Goal: Task Accomplishment & Management: Complete application form

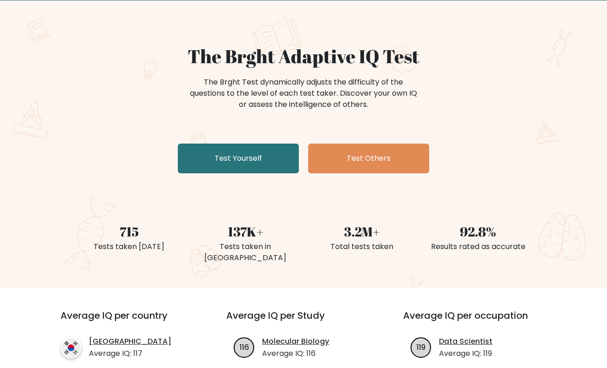
scroll to position [54, 0]
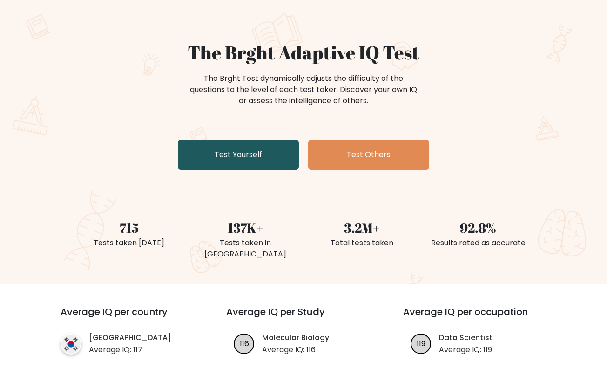
click at [247, 155] on link "Test Yourself" at bounding box center [238, 155] width 121 height 30
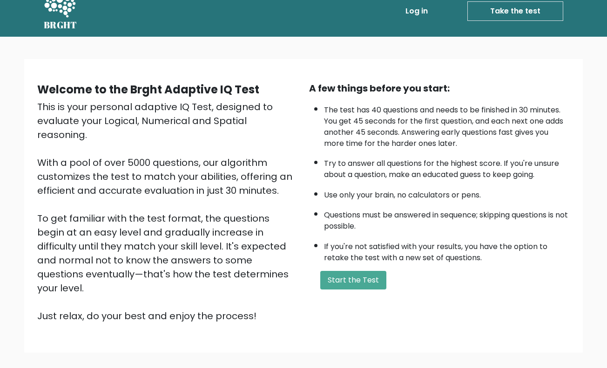
scroll to position [28, 0]
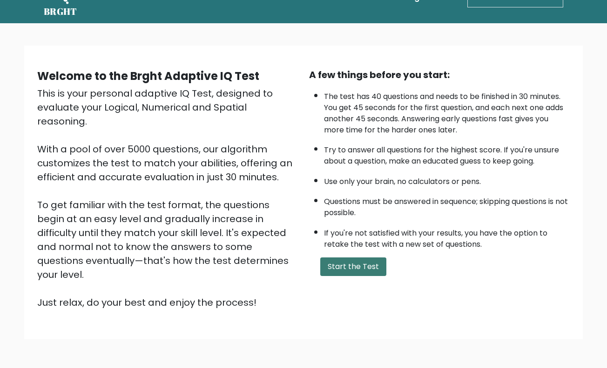
click at [368, 276] on button "Start the Test" at bounding box center [353, 267] width 66 height 19
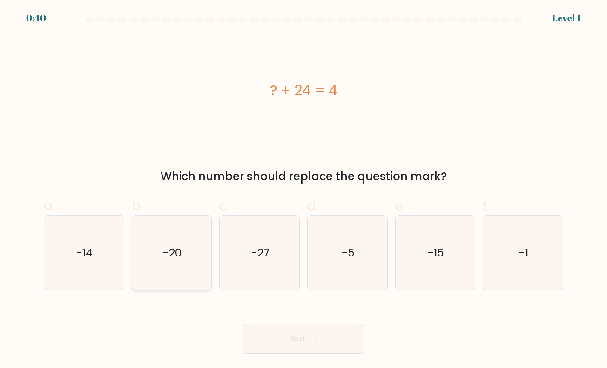
click at [192, 276] on icon "-20" at bounding box center [171, 253] width 74 height 74
click at [303, 190] on input "b. -20" at bounding box center [303, 187] width 0 height 6
radio input "true"
click at [307, 342] on button "Next" at bounding box center [303, 339] width 121 height 30
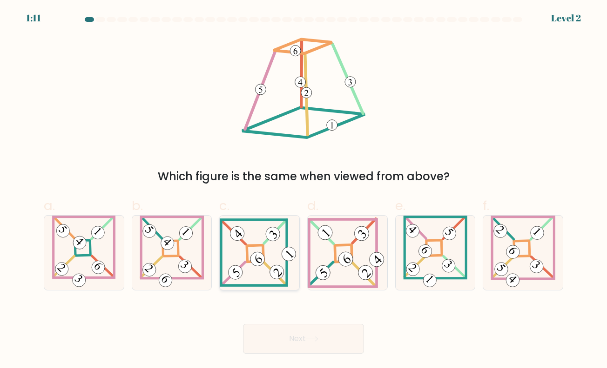
click at [260, 273] on icon at bounding box center [260, 253] width 80 height 68
click at [303, 190] on input "c." at bounding box center [303, 187] width 0 height 6
radio input "true"
click at [314, 344] on button "Next" at bounding box center [303, 339] width 121 height 30
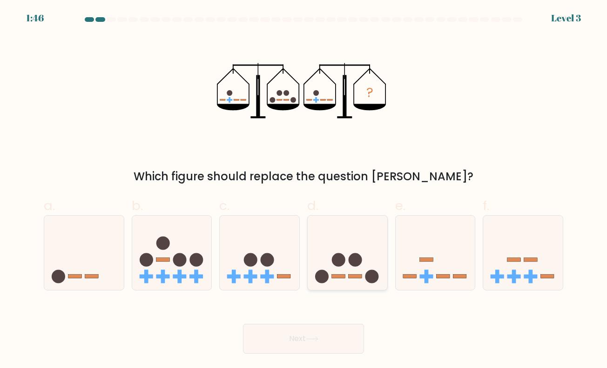
click at [348, 250] on icon at bounding box center [347, 253] width 80 height 66
click at [304, 190] on input "d." at bounding box center [303, 187] width 0 height 6
radio input "true"
click at [333, 345] on button "Next" at bounding box center [303, 339] width 121 height 30
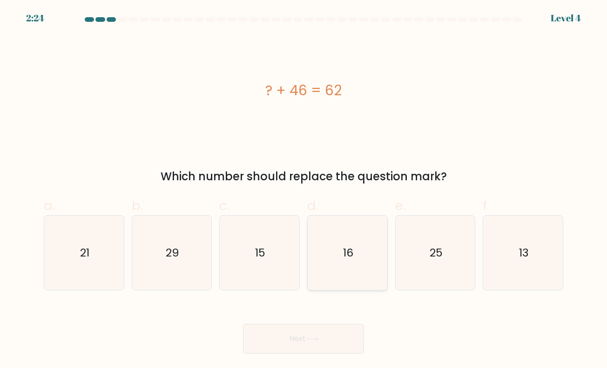
click at [350, 258] on text "16" at bounding box center [348, 252] width 10 height 15
click at [304, 190] on input "d. 16" at bounding box center [303, 187] width 0 height 6
radio input "true"
click at [297, 335] on button "Next" at bounding box center [303, 339] width 121 height 30
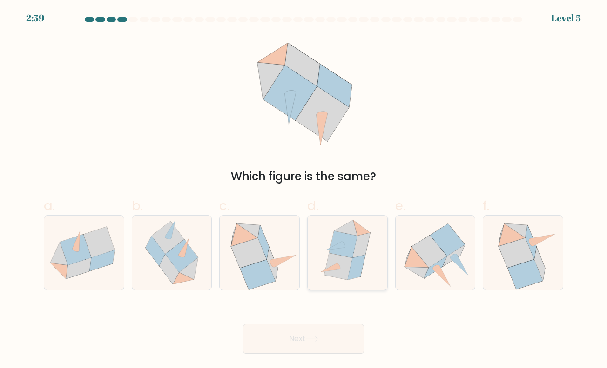
click at [357, 263] on icon at bounding box center [356, 267] width 18 height 25
click at [304, 190] on input "d." at bounding box center [303, 187] width 0 height 6
radio input "true"
click at [317, 342] on button "Next" at bounding box center [303, 339] width 121 height 30
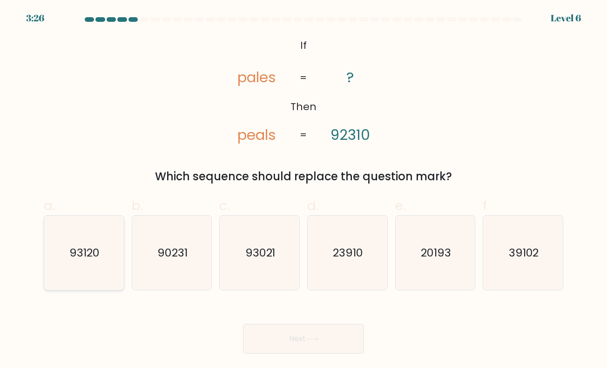
click at [87, 243] on icon "93120" at bounding box center [84, 253] width 74 height 74
click at [303, 190] on input "a. 93120" at bounding box center [303, 187] width 0 height 6
radio input "true"
click at [291, 346] on button "Next" at bounding box center [303, 339] width 121 height 30
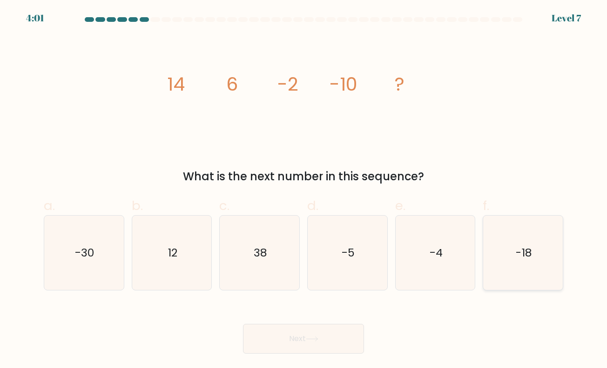
click at [513, 270] on icon "-18" at bounding box center [523, 253] width 74 height 74
click at [304, 190] on input "f. -18" at bounding box center [303, 187] width 0 height 6
radio input "true"
click at [324, 329] on button "Next" at bounding box center [303, 339] width 121 height 30
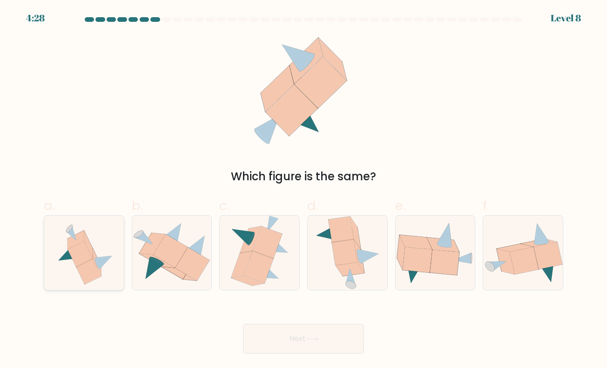
click at [95, 249] on icon at bounding box center [83, 253] width 69 height 74
click at [303, 190] on input "a." at bounding box center [303, 187] width 0 height 6
radio input "true"
click at [315, 333] on button "Next" at bounding box center [303, 339] width 121 height 30
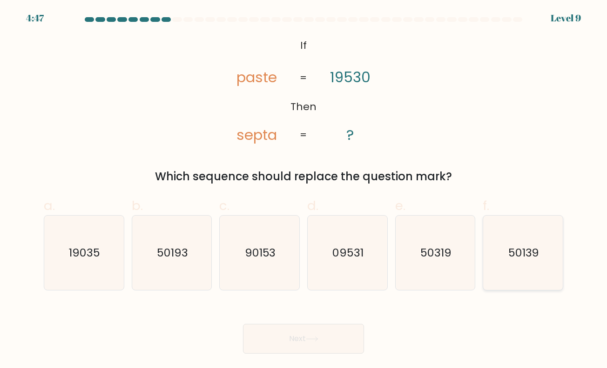
click at [532, 236] on icon "50139" at bounding box center [523, 253] width 74 height 74
click at [304, 190] on input "f. 50139" at bounding box center [303, 187] width 0 height 6
radio input "true"
click at [307, 341] on button "Next" at bounding box center [303, 339] width 121 height 30
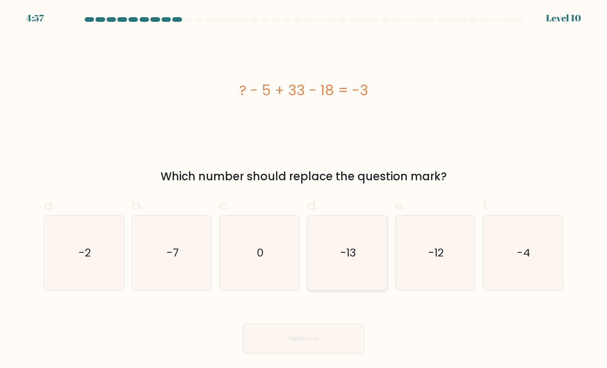
click at [359, 257] on icon "-13" at bounding box center [347, 253] width 74 height 74
click at [304, 190] on input "d. -13" at bounding box center [303, 187] width 0 height 6
radio input "true"
click at [309, 344] on button "Next" at bounding box center [303, 339] width 121 height 30
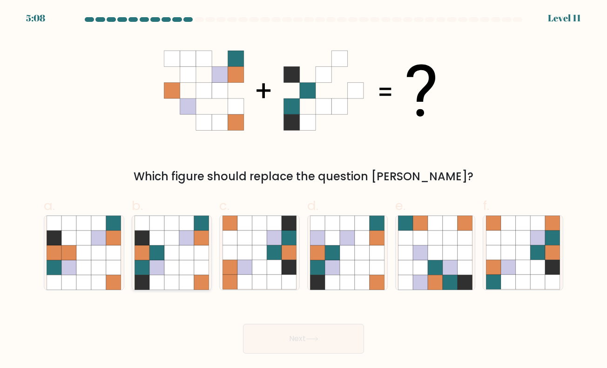
click at [171, 275] on icon at bounding box center [171, 282] width 15 height 15
click at [303, 190] on input "b." at bounding box center [303, 187] width 0 height 6
radio input "true"
click at [280, 333] on button "Next" at bounding box center [303, 339] width 121 height 30
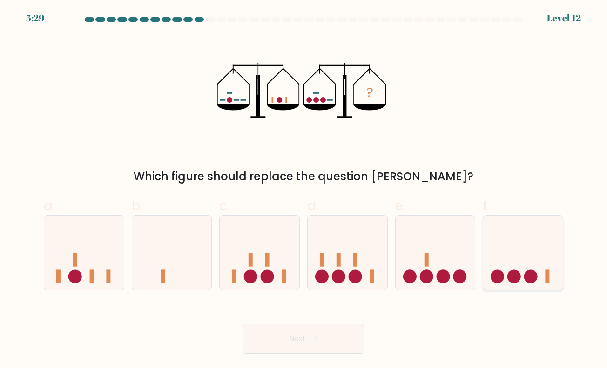
click at [515, 253] on icon at bounding box center [523, 253] width 80 height 66
click at [304, 190] on input "f." at bounding box center [303, 187] width 0 height 6
radio input "true"
click at [322, 339] on button "Next" at bounding box center [303, 339] width 121 height 30
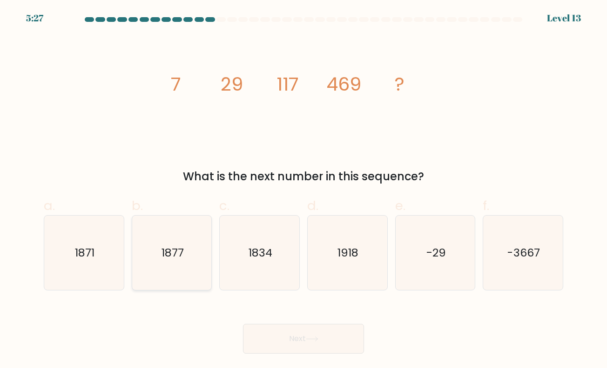
click at [180, 275] on icon "1877" at bounding box center [171, 253] width 74 height 74
click at [303, 190] on input "b. 1877" at bounding box center [303, 187] width 0 height 6
radio input "true"
click at [312, 343] on button "Next" at bounding box center [303, 339] width 121 height 30
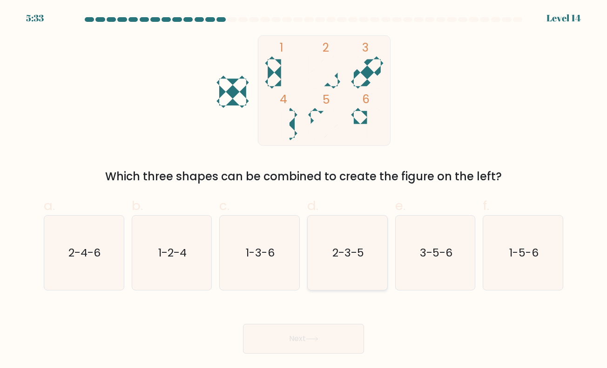
click at [362, 256] on text "2-3-5" at bounding box center [348, 252] width 32 height 15
click at [304, 190] on input "d. 2-3-5" at bounding box center [303, 187] width 0 height 6
radio input "true"
click at [308, 344] on button "Next" at bounding box center [303, 339] width 121 height 30
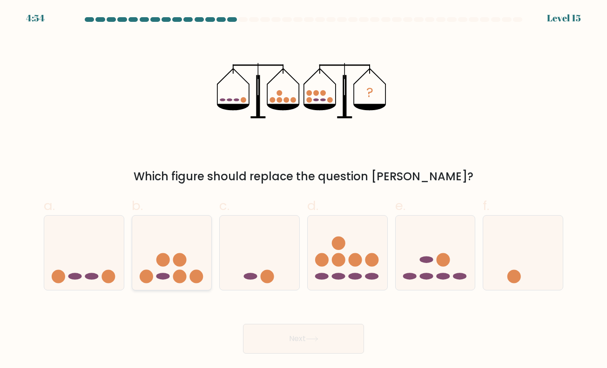
click at [190, 281] on icon at bounding box center [172, 253] width 80 height 66
click at [303, 190] on input "b." at bounding box center [303, 187] width 0 height 6
radio input "true"
click at [329, 340] on button "Next" at bounding box center [303, 339] width 121 height 30
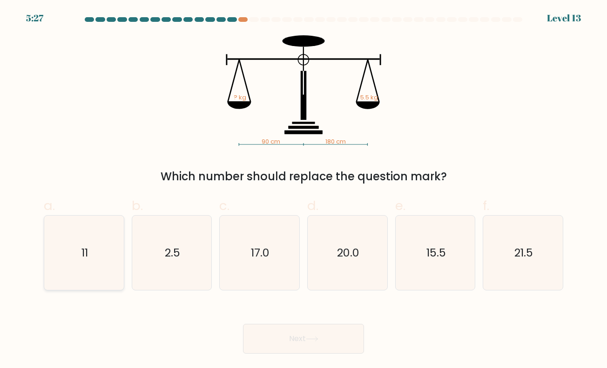
click at [89, 282] on icon "11" at bounding box center [84, 253] width 74 height 74
click at [303, 190] on input "a. 11" at bounding box center [303, 187] width 0 height 6
radio input "true"
click at [330, 333] on button "Next" at bounding box center [303, 339] width 121 height 30
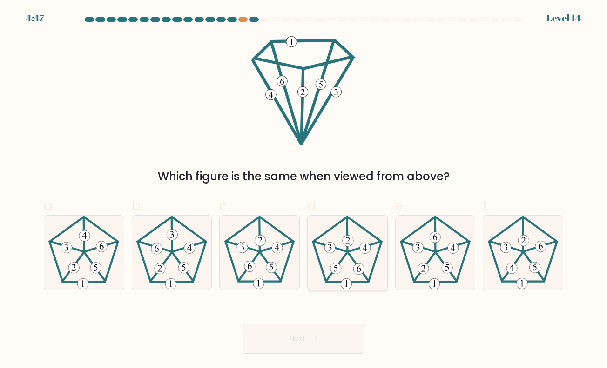
click at [361, 265] on 527 at bounding box center [358, 269] width 11 height 11
click at [304, 190] on input "d." at bounding box center [303, 187] width 0 height 6
radio input "true"
click at [318, 337] on icon at bounding box center [312, 339] width 13 height 5
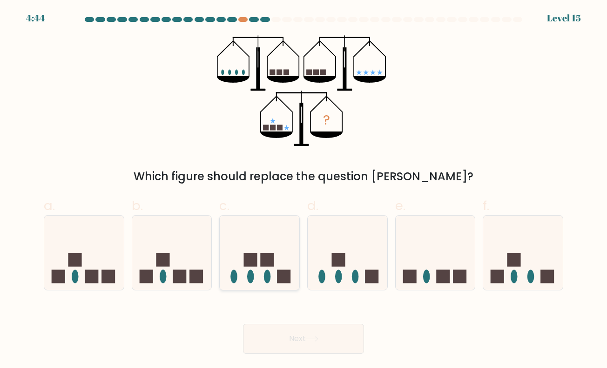
click at [281, 275] on rect at bounding box center [283, 276] width 13 height 13
click at [303, 190] on input "c." at bounding box center [303, 187] width 0 height 6
radio input "true"
click at [502, 246] on icon at bounding box center [523, 253] width 80 height 66
click at [304, 190] on input "f." at bounding box center [303, 187] width 0 height 6
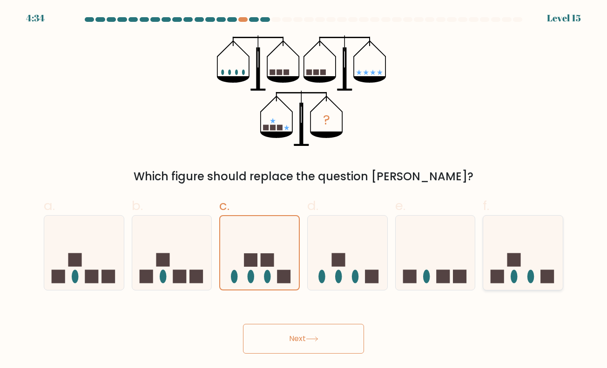
radio input "true"
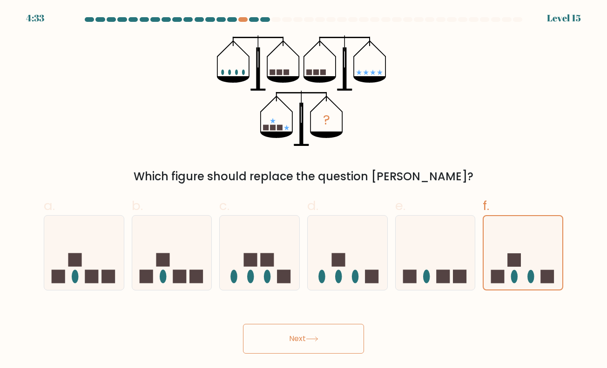
click at [318, 340] on icon at bounding box center [312, 339] width 13 height 5
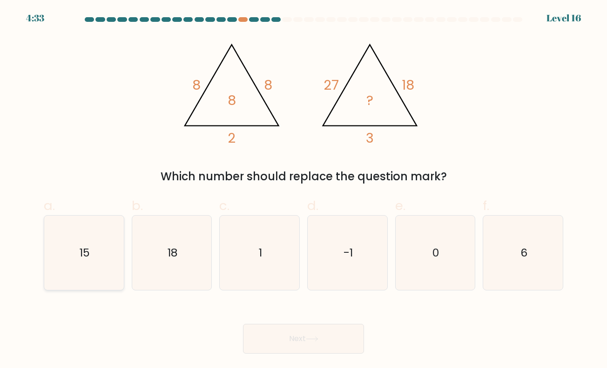
click at [105, 247] on icon "15" at bounding box center [84, 253] width 74 height 74
click at [303, 190] on input "a. 15" at bounding box center [303, 187] width 0 height 6
radio input "true"
click at [331, 334] on button "Next" at bounding box center [303, 339] width 121 height 30
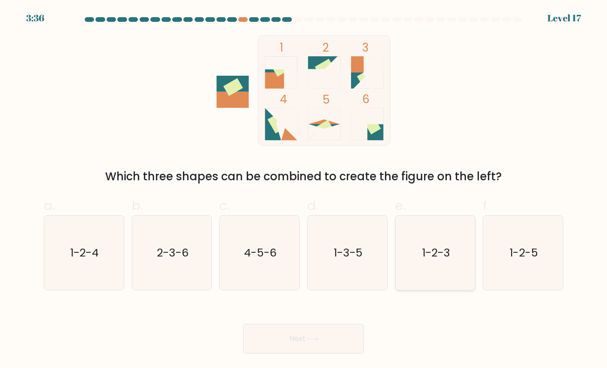
click at [439, 264] on icon "1-2-3" at bounding box center [435, 253] width 74 height 74
click at [304, 190] on input "e. 1-2-3" at bounding box center [303, 187] width 0 height 6
radio input "true"
click at [312, 339] on icon at bounding box center [312, 339] width 13 height 5
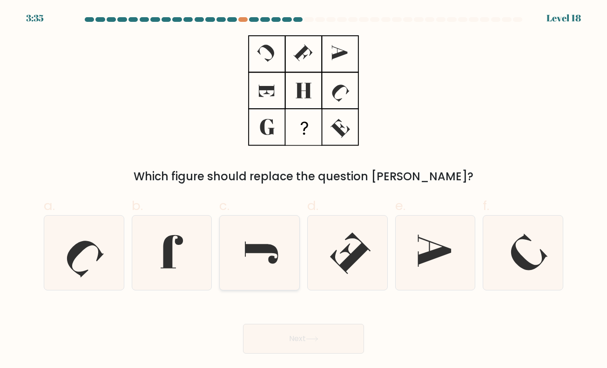
click at [267, 261] on icon at bounding box center [259, 253] width 74 height 74
click at [303, 190] on input "c." at bounding box center [303, 187] width 0 height 6
radio input "true"
click at [323, 333] on button "Next" at bounding box center [303, 339] width 121 height 30
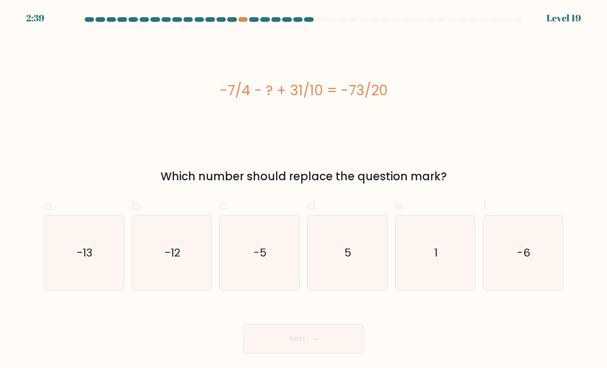
click at [220, 313] on div "Next" at bounding box center [303, 328] width 530 height 52
click at [357, 244] on icon "5" at bounding box center [347, 253] width 74 height 74
click at [304, 190] on input "d. 5" at bounding box center [303, 187] width 0 height 6
radio input "true"
click at [306, 337] on button "Next" at bounding box center [303, 339] width 121 height 30
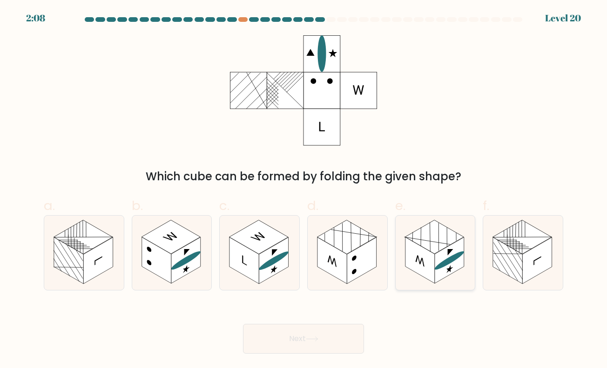
click at [440, 248] on rect at bounding box center [434, 237] width 59 height 34
click at [304, 190] on input "e." at bounding box center [303, 187] width 0 height 6
radio input "true"
click at [353, 247] on rect at bounding box center [346, 237] width 59 height 34
click at [304, 190] on input "d." at bounding box center [303, 187] width 0 height 6
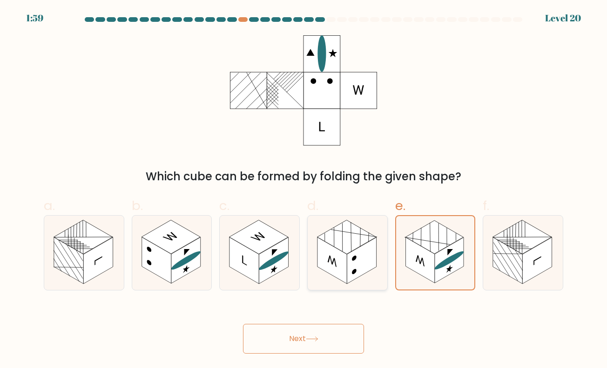
radio input "true"
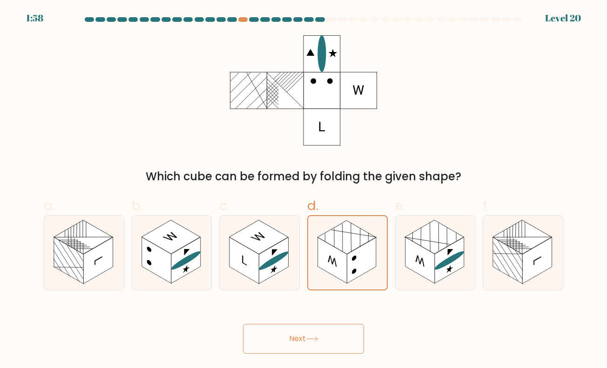
click at [307, 335] on button "Next" at bounding box center [303, 339] width 121 height 30
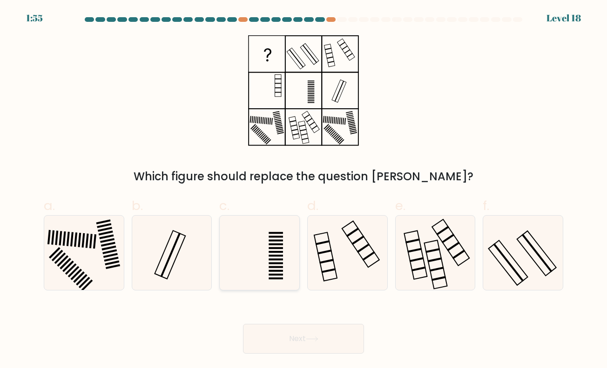
click at [275, 270] on rect at bounding box center [276, 271] width 14 height 2
click at [303, 190] on input "c." at bounding box center [303, 187] width 0 height 6
radio input "true"
click at [330, 344] on button "Next" at bounding box center [303, 339] width 121 height 30
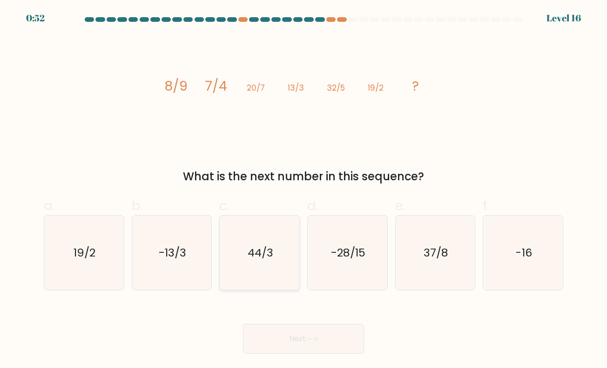
click at [268, 260] on icon "44/3" at bounding box center [259, 253] width 74 height 74
click at [303, 190] on input "c. 44/3" at bounding box center [303, 187] width 0 height 6
radio input "true"
click at [314, 332] on button "Next" at bounding box center [303, 339] width 121 height 30
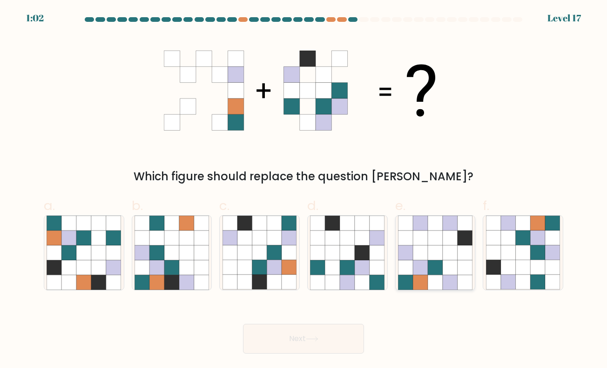
click at [438, 276] on icon at bounding box center [434, 282] width 15 height 15
click at [304, 190] on input "e." at bounding box center [303, 187] width 0 height 6
radio input "true"
click at [547, 287] on icon at bounding box center [552, 282] width 15 height 15
click at [304, 190] on input "f." at bounding box center [303, 187] width 0 height 6
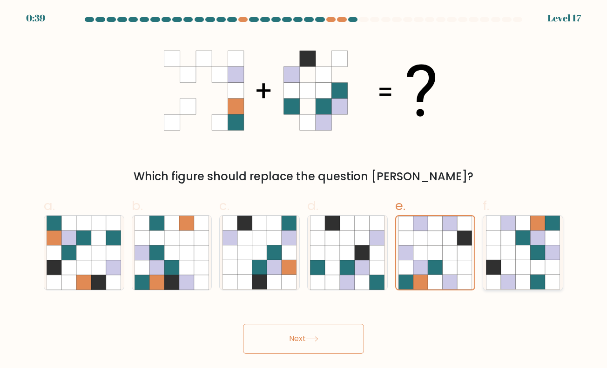
radio input "true"
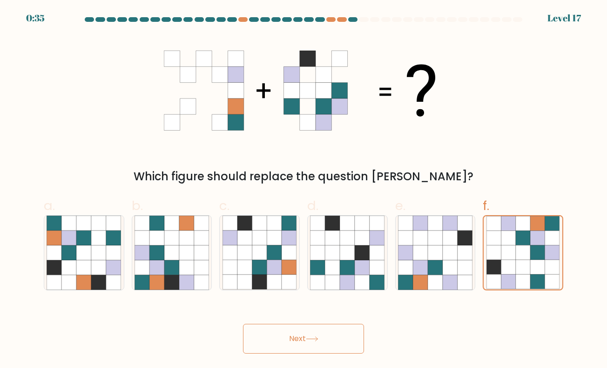
click at [309, 339] on icon at bounding box center [312, 339] width 13 height 5
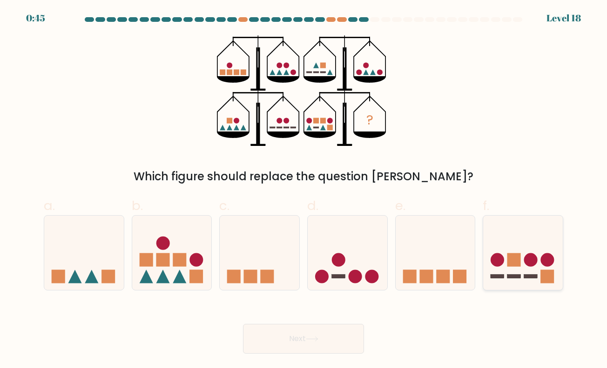
click at [530, 276] on rect at bounding box center [530, 277] width 13 height 4
click at [304, 190] on input "f." at bounding box center [303, 187] width 0 height 6
radio input "true"
click at [166, 260] on rect at bounding box center [162, 259] width 13 height 13
click at [303, 190] on input "b." at bounding box center [303, 187] width 0 height 6
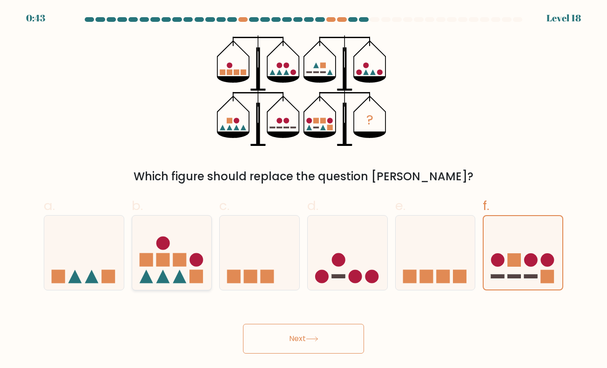
radio input "true"
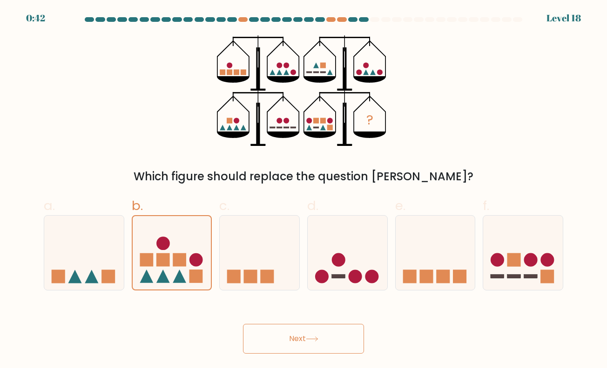
click at [305, 337] on button "Next" at bounding box center [303, 339] width 121 height 30
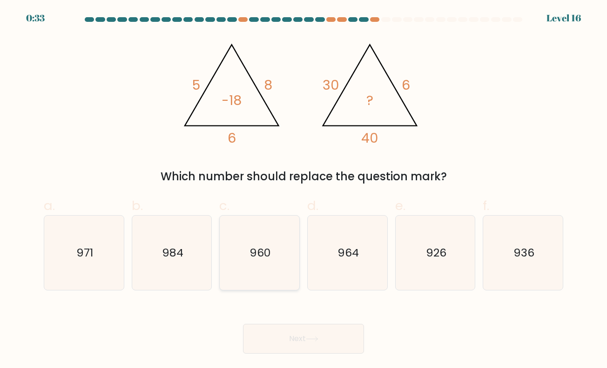
click at [275, 257] on icon "960" at bounding box center [259, 253] width 74 height 74
click at [303, 190] on input "c. 960" at bounding box center [303, 187] width 0 height 6
radio input "true"
click at [302, 335] on button "Next" at bounding box center [303, 339] width 121 height 30
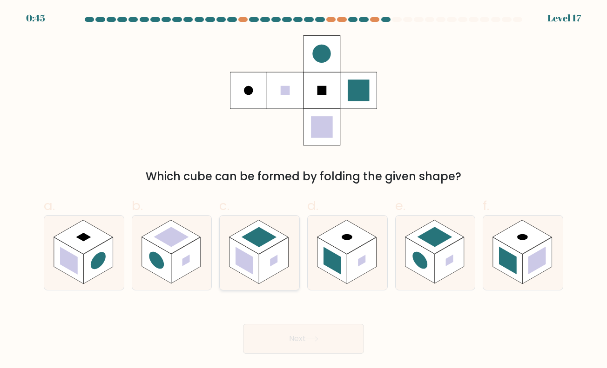
click at [275, 273] on rect at bounding box center [273, 261] width 29 height 47
click at [303, 190] on input "c." at bounding box center [303, 187] width 0 height 6
radio input "true"
click at [327, 341] on button "Next" at bounding box center [303, 339] width 121 height 30
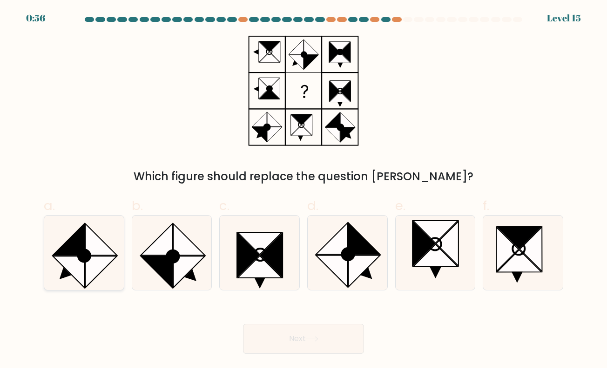
click at [78, 263] on icon at bounding box center [69, 272] width 32 height 32
click at [303, 190] on input "a." at bounding box center [303, 187] width 0 height 6
radio input "true"
click at [335, 342] on button "Next" at bounding box center [303, 339] width 121 height 30
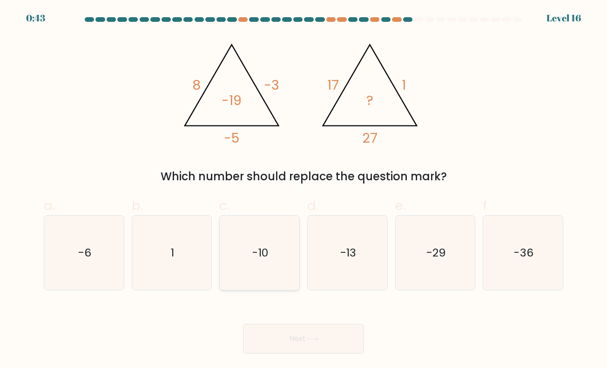
click at [285, 254] on icon "-10" at bounding box center [259, 253] width 74 height 74
click at [303, 190] on input "c. -10" at bounding box center [303, 187] width 0 height 6
radio input "true"
click at [340, 340] on button "Next" at bounding box center [303, 339] width 121 height 30
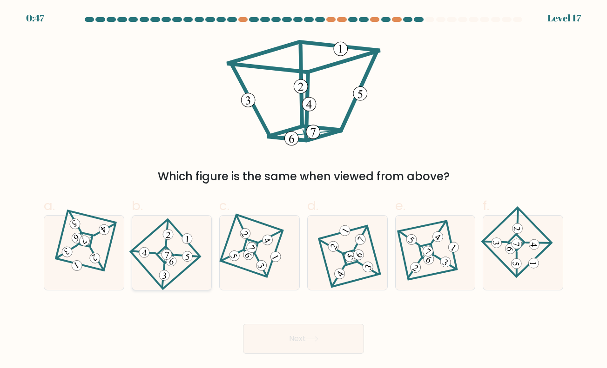
click at [188, 280] on icon at bounding box center [171, 253] width 51 height 60
click at [303, 190] on input "b." at bounding box center [303, 187] width 0 height 6
radio input "true"
click at [303, 330] on button "Next" at bounding box center [303, 339] width 121 height 30
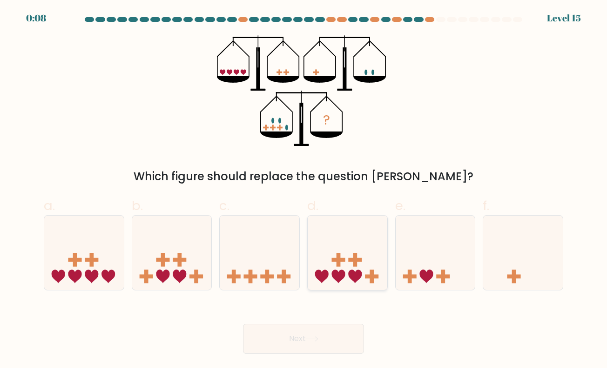
click at [355, 270] on icon at bounding box center [347, 253] width 80 height 66
click at [304, 190] on input "d." at bounding box center [303, 187] width 0 height 6
radio input "true"
click at [296, 338] on button "Next" at bounding box center [303, 339] width 121 height 30
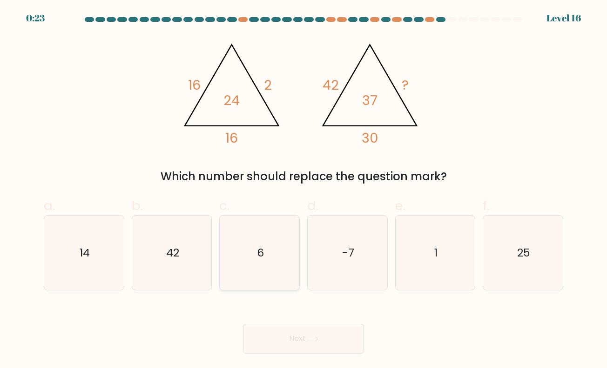
click at [273, 270] on icon "6" at bounding box center [259, 253] width 74 height 74
click at [303, 190] on input "c. 6" at bounding box center [303, 187] width 0 height 6
radio input "true"
click at [96, 268] on icon "14" at bounding box center [84, 253] width 74 height 74
click at [303, 190] on input "a. 14" at bounding box center [303, 187] width 0 height 6
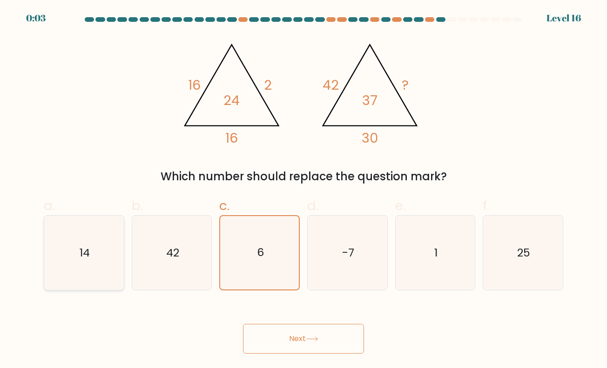
radio input "true"
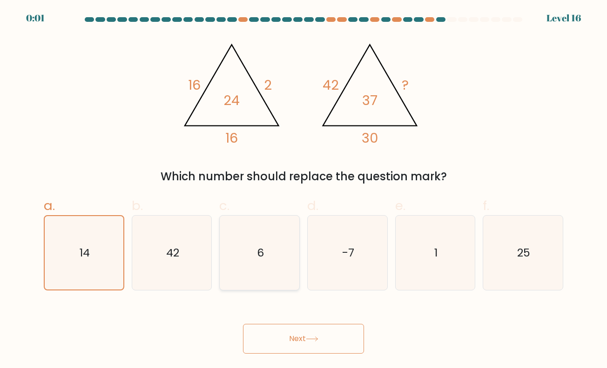
click at [260, 225] on icon "6" at bounding box center [259, 253] width 74 height 74
click at [303, 190] on input "c. 6" at bounding box center [303, 187] width 0 height 6
radio input "true"
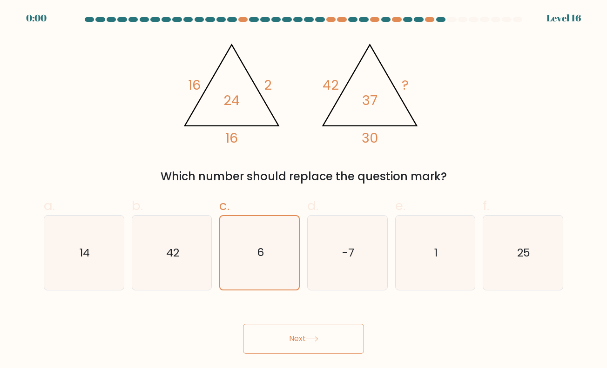
click at [272, 337] on button "Next" at bounding box center [303, 339] width 121 height 30
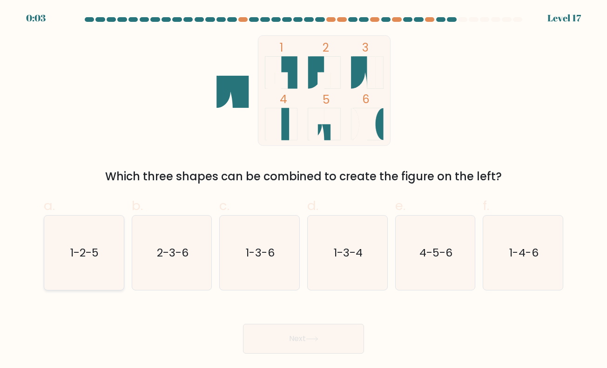
click at [101, 271] on icon "1-2-5" at bounding box center [84, 253] width 74 height 74
click at [303, 190] on input "a. 1-2-5" at bounding box center [303, 187] width 0 height 6
radio input "true"
click at [209, 259] on icon "2-3-6" at bounding box center [171, 253] width 74 height 74
click at [303, 190] on input "b. 2-3-6" at bounding box center [303, 187] width 0 height 6
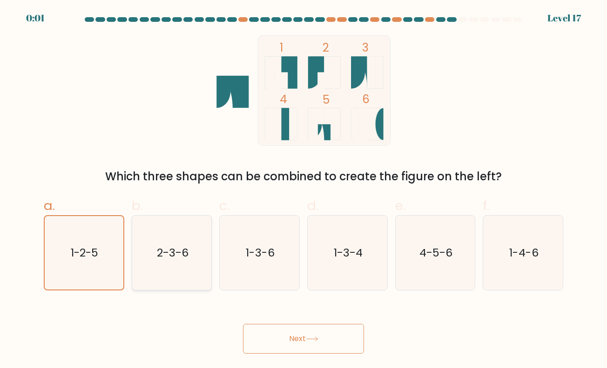
radio input "true"
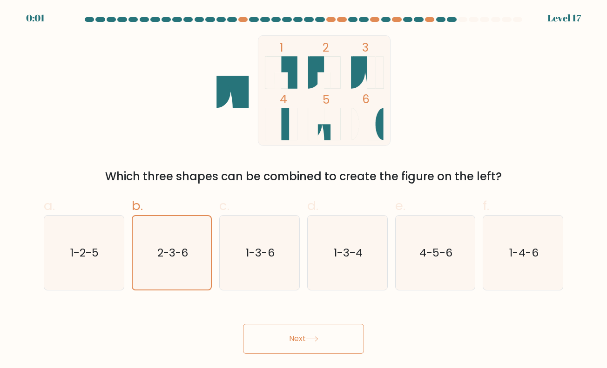
click at [339, 338] on button "Next" at bounding box center [303, 339] width 121 height 30
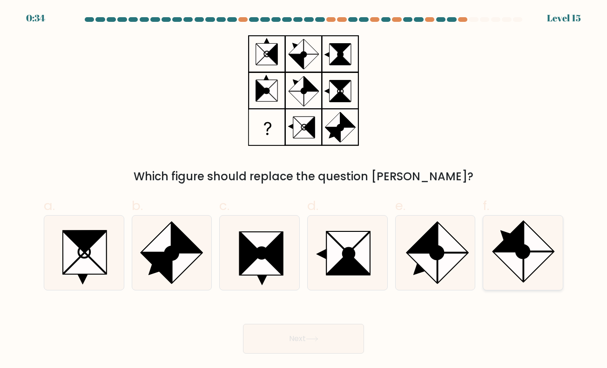
click at [517, 262] on icon at bounding box center [508, 267] width 30 height 30
click at [304, 190] on input "f." at bounding box center [303, 187] width 0 height 6
radio input "true"
click at [294, 340] on button "Next" at bounding box center [303, 339] width 121 height 30
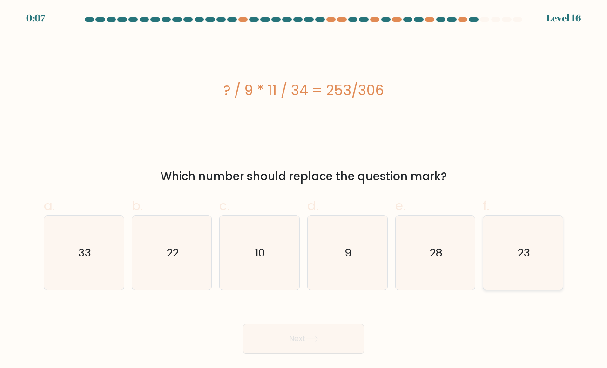
click at [516, 273] on icon "23" at bounding box center [523, 253] width 74 height 74
click at [304, 190] on input "f. 23" at bounding box center [303, 187] width 0 height 6
radio input "true"
click at [281, 341] on button "Next" at bounding box center [303, 339] width 121 height 30
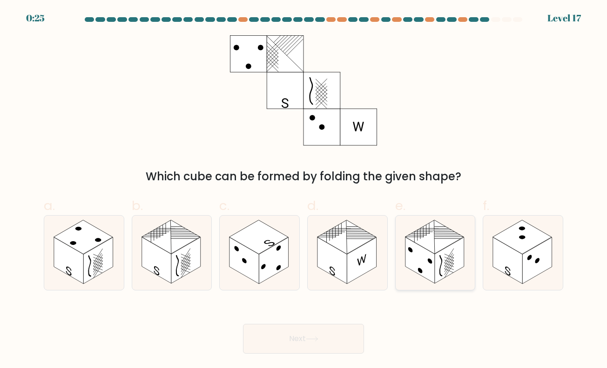
click at [446, 265] on rect at bounding box center [448, 261] width 29 height 47
click at [304, 190] on input "e." at bounding box center [303, 187] width 0 height 6
radio input "true"
click at [361, 278] on icon at bounding box center [347, 253] width 80 height 74
click at [304, 190] on input "d." at bounding box center [303, 187] width 0 height 6
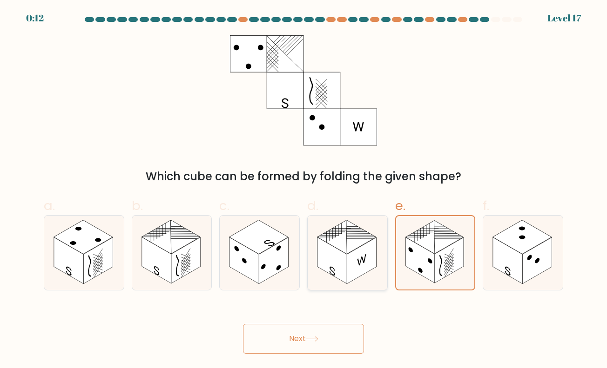
radio input "true"
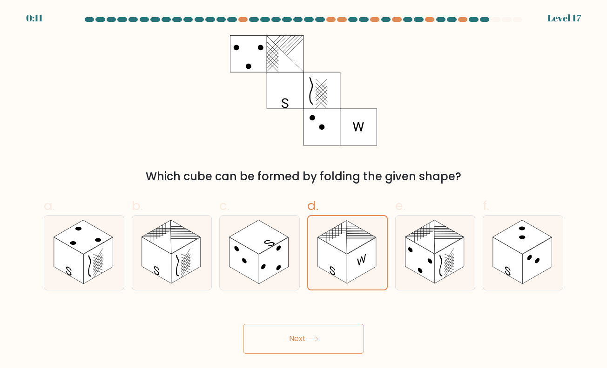
click at [337, 345] on button "Next" at bounding box center [303, 339] width 121 height 30
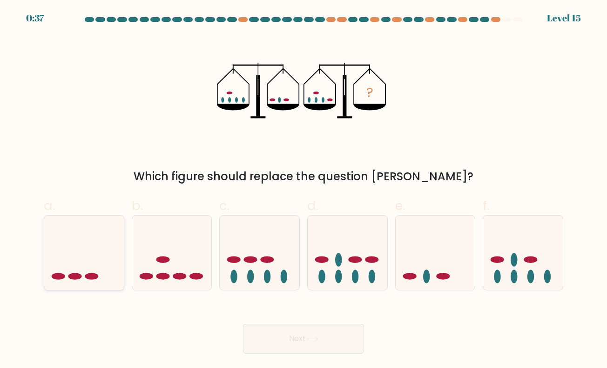
click at [74, 260] on icon at bounding box center [84, 253] width 80 height 66
click at [303, 190] on input "a." at bounding box center [303, 187] width 0 height 6
radio input "true"
click at [324, 340] on button "Next" at bounding box center [303, 339] width 121 height 30
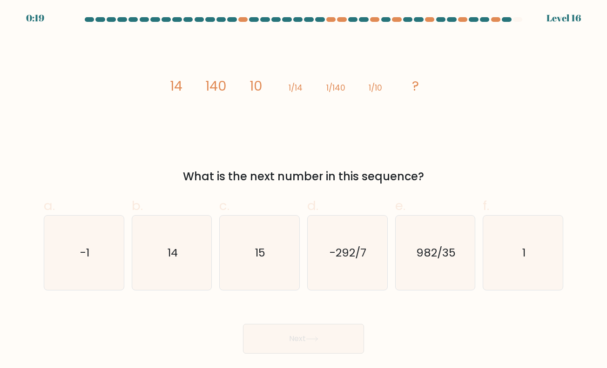
click at [523, 173] on div "What is the next number in this sequence?" at bounding box center [303, 176] width 508 height 17
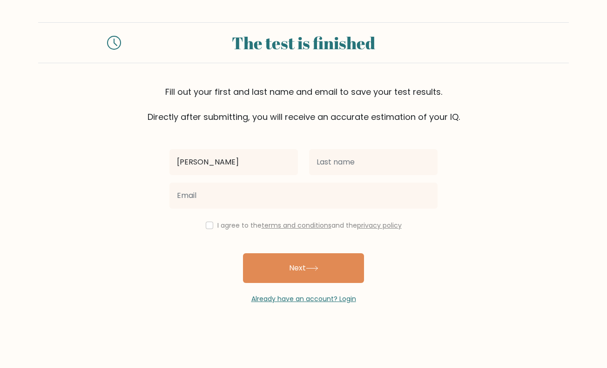
type input "[PERSON_NAME]"
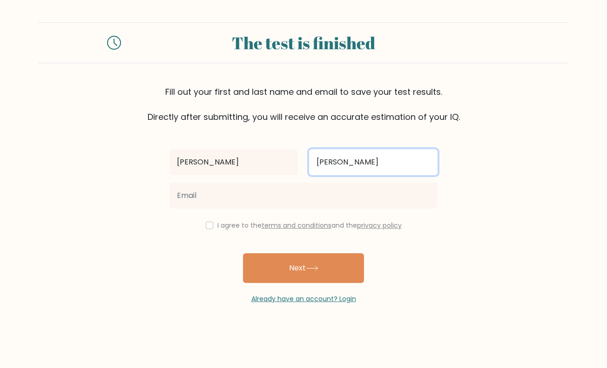
type input "[PERSON_NAME]"
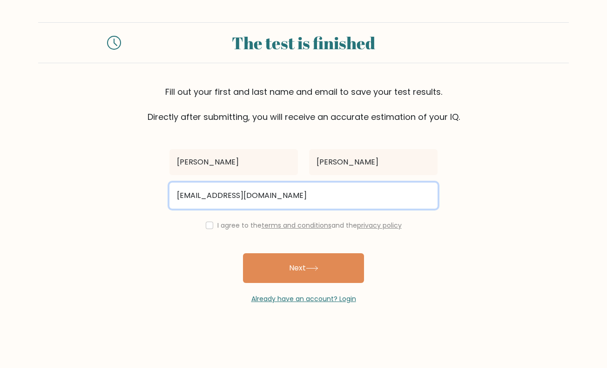
type input "abwelch0@gmail.com"
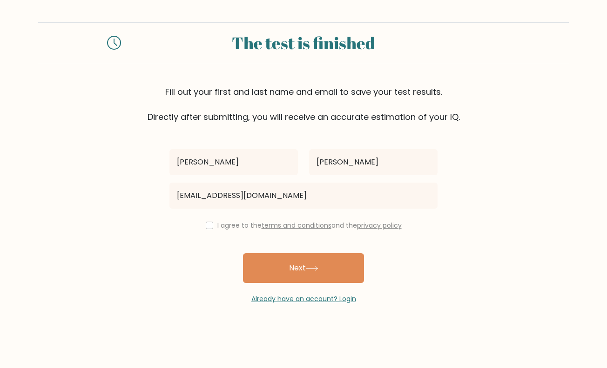
click at [203, 224] on div "I agree to the terms and conditions and the privacy policy" at bounding box center [303, 225] width 279 height 11
click at [206, 224] on input "checkbox" at bounding box center [209, 225] width 7 height 7
checkbox input "true"
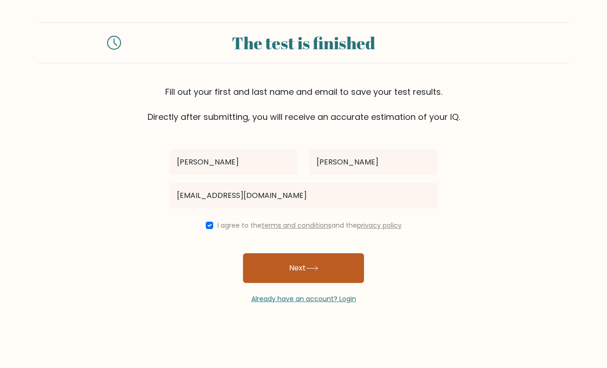
click at [313, 274] on button "Next" at bounding box center [303, 268] width 121 height 30
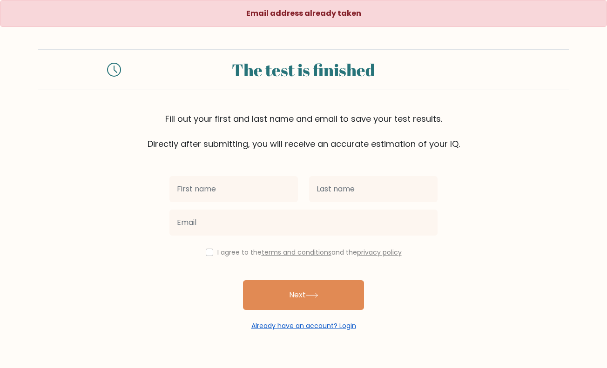
click at [312, 323] on link "Already have an account? Login" at bounding box center [303, 325] width 105 height 9
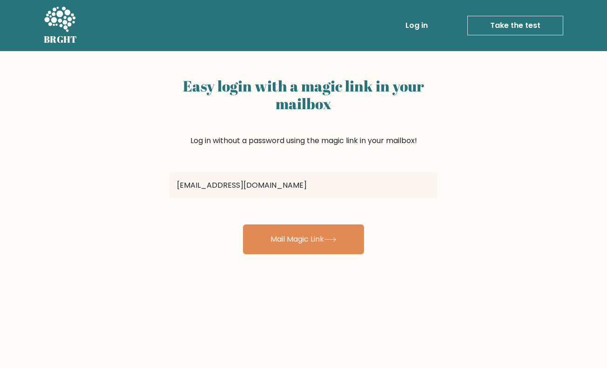
type input "abwelch0@gmail.com"
click at [303, 239] on button "Mail Magic Link" at bounding box center [303, 240] width 121 height 30
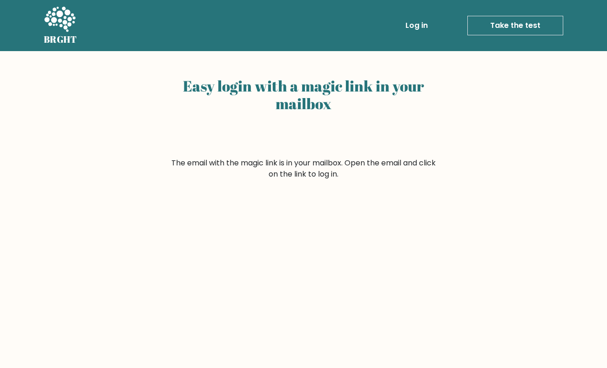
click at [485, 105] on div "Easy login with a magic link in your mailbox The email with the magic link is i…" at bounding box center [303, 227] width 607 height 353
click at [437, 208] on div "Easy login with a magic link in your mailbox The email with the magic link is i…" at bounding box center [303, 227] width 607 height 353
click at [352, 183] on div "Easy login with a magic link in your mailbox The email with the magic link is i…" at bounding box center [303, 227] width 607 height 353
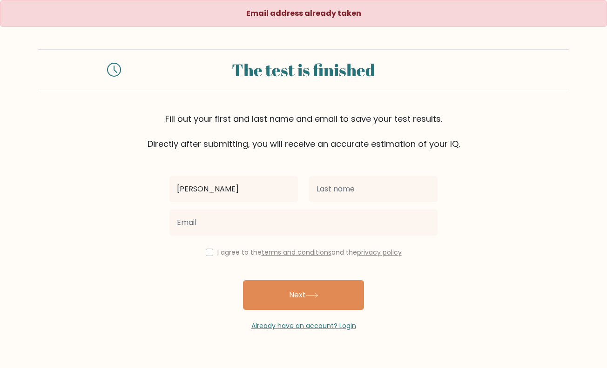
type input "[PERSON_NAME]"
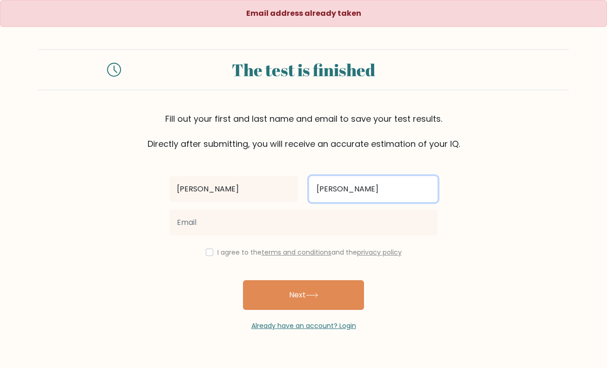
type input "[PERSON_NAME]"
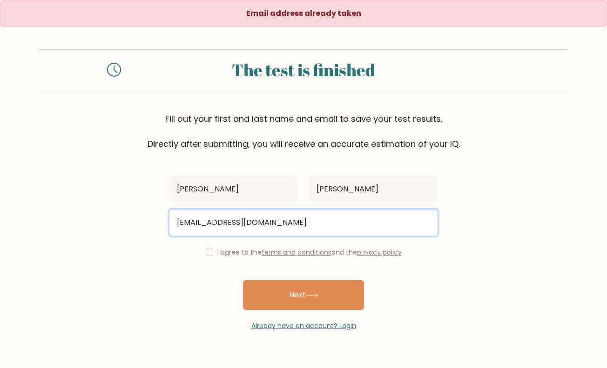
type input "[EMAIL_ADDRESS][DOMAIN_NAME]"
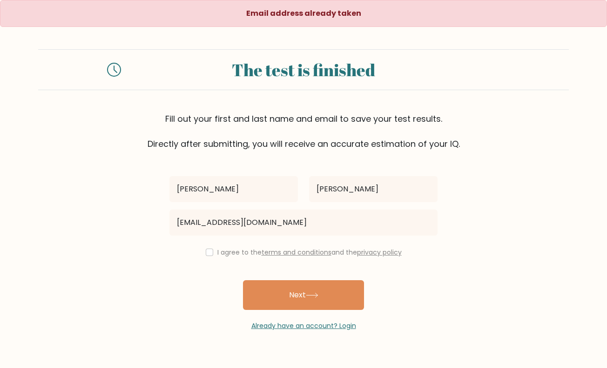
click at [206, 254] on input "checkbox" at bounding box center [209, 252] width 7 height 7
checkbox input "true"
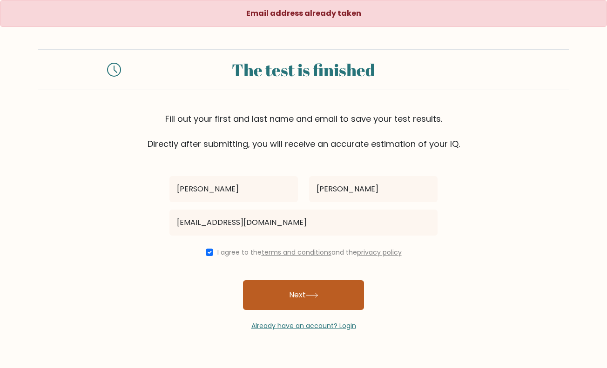
click at [299, 292] on button "Next" at bounding box center [303, 295] width 121 height 30
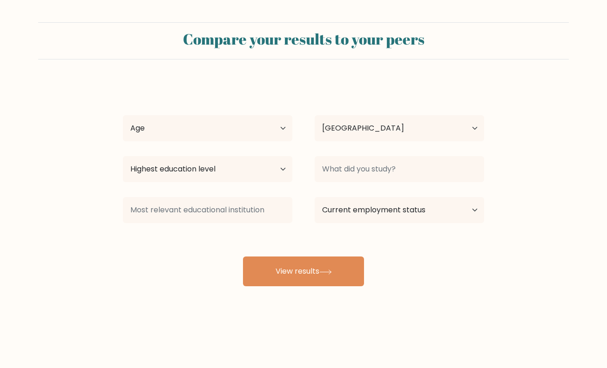
select select "US"
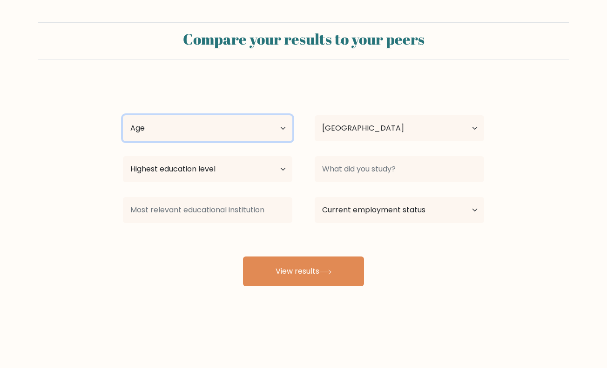
select select "25_34"
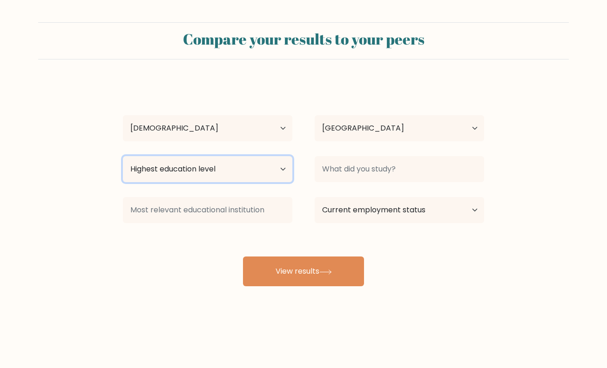
select select "bachelors_degree"
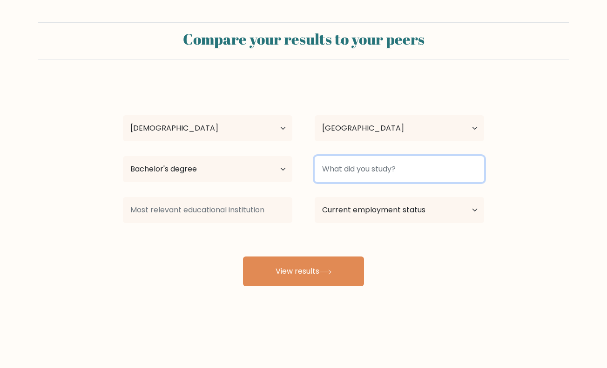
click at [394, 158] on input at bounding box center [398, 169] width 169 height 26
type input "accounting"
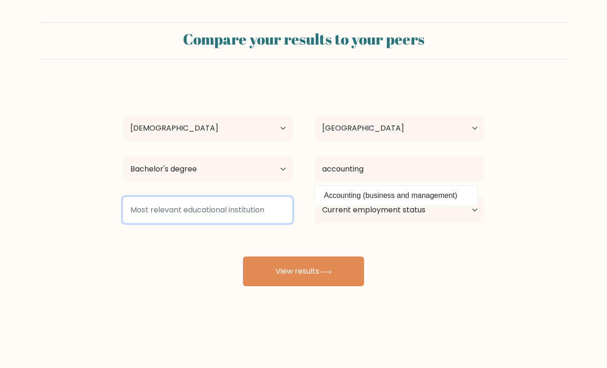
click at [239, 217] on input at bounding box center [207, 210] width 169 height 26
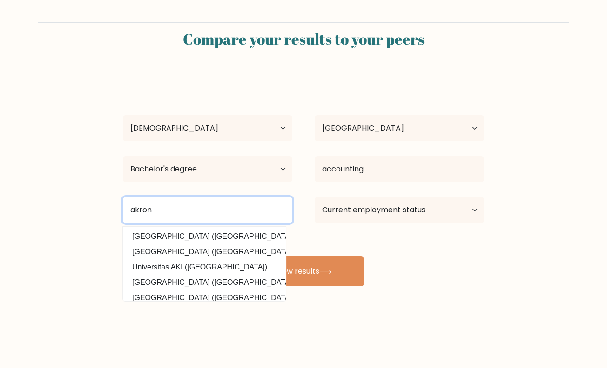
type input "akron"
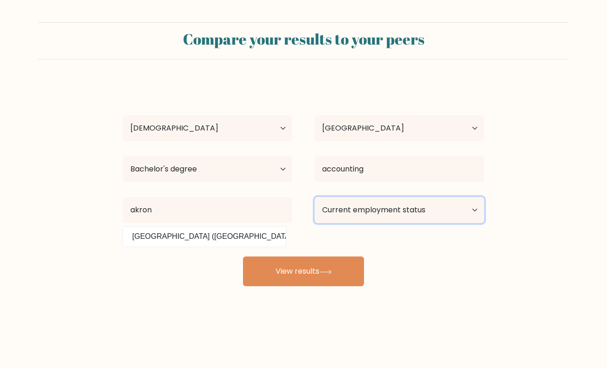
select select "employed"
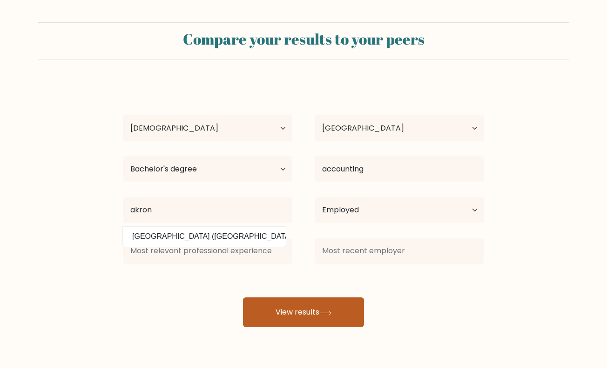
click at [313, 302] on button "View results" at bounding box center [303, 313] width 121 height 30
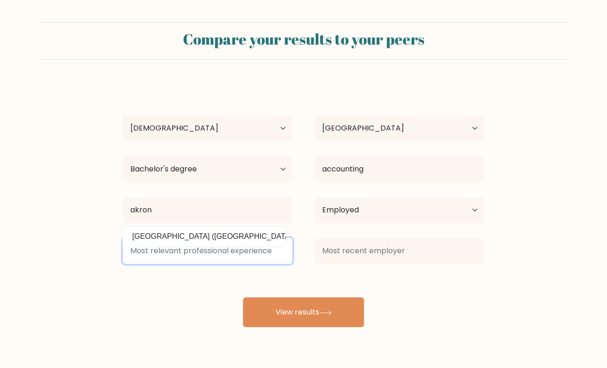
type input "A"
type input "CPA"
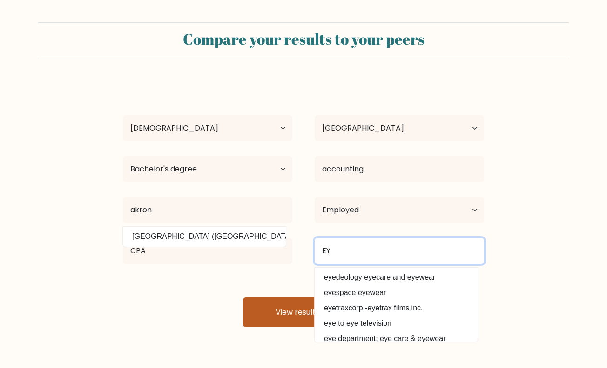
type input "EY"
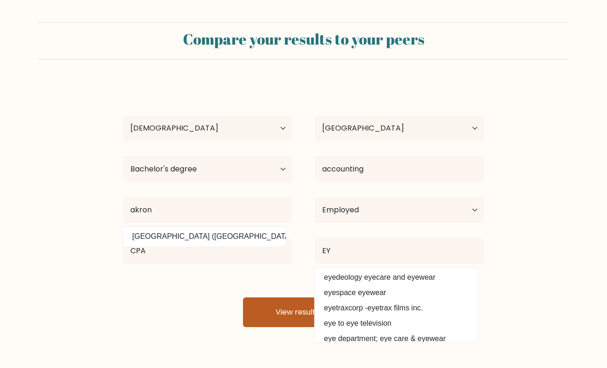
click at [270, 315] on button "View results" at bounding box center [303, 313] width 121 height 30
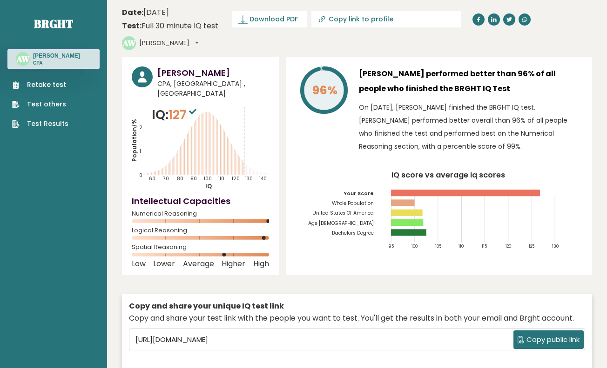
click at [74, 127] on nav "Brght AW [PERSON_NAME] CPA Retake test Test others Test Results" at bounding box center [53, 65] width 92 height 131
click at [60, 127] on link "Test Results" at bounding box center [40, 124] width 56 height 10
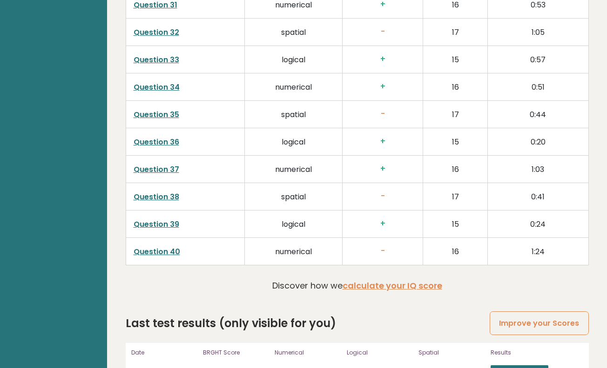
scroll to position [2332, 0]
click at [531, 365] on link "View results" at bounding box center [519, 371] width 58 height 12
